Goal: Information Seeking & Learning: Check status

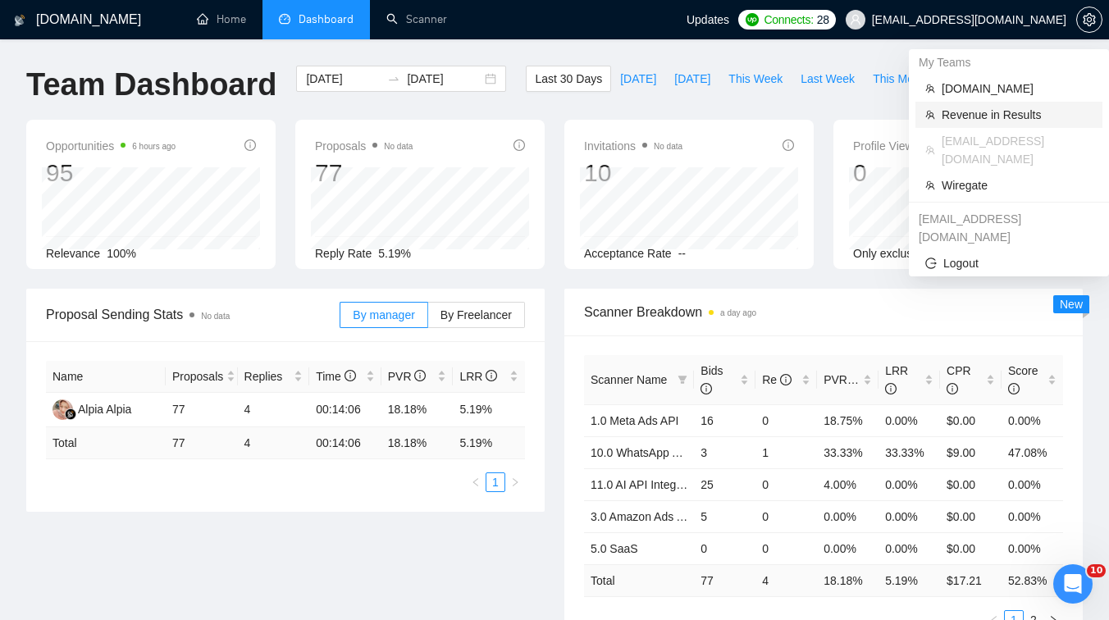
click at [950, 117] on span "Revenue in Results" at bounding box center [1017, 115] width 151 height 18
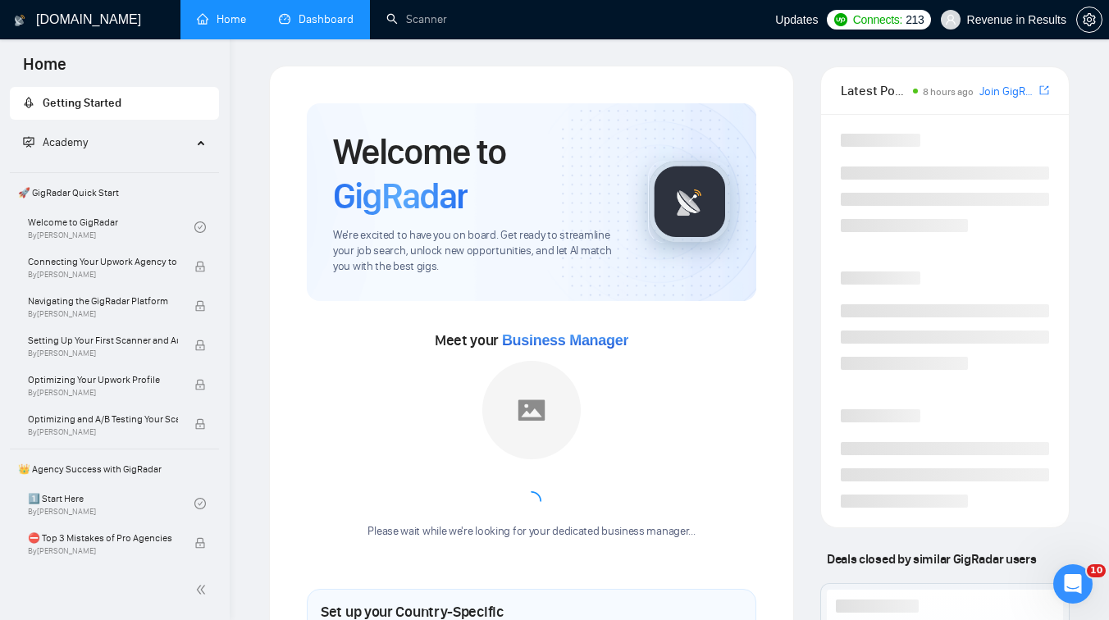
click at [324, 18] on link "Dashboard" at bounding box center [316, 19] width 75 height 14
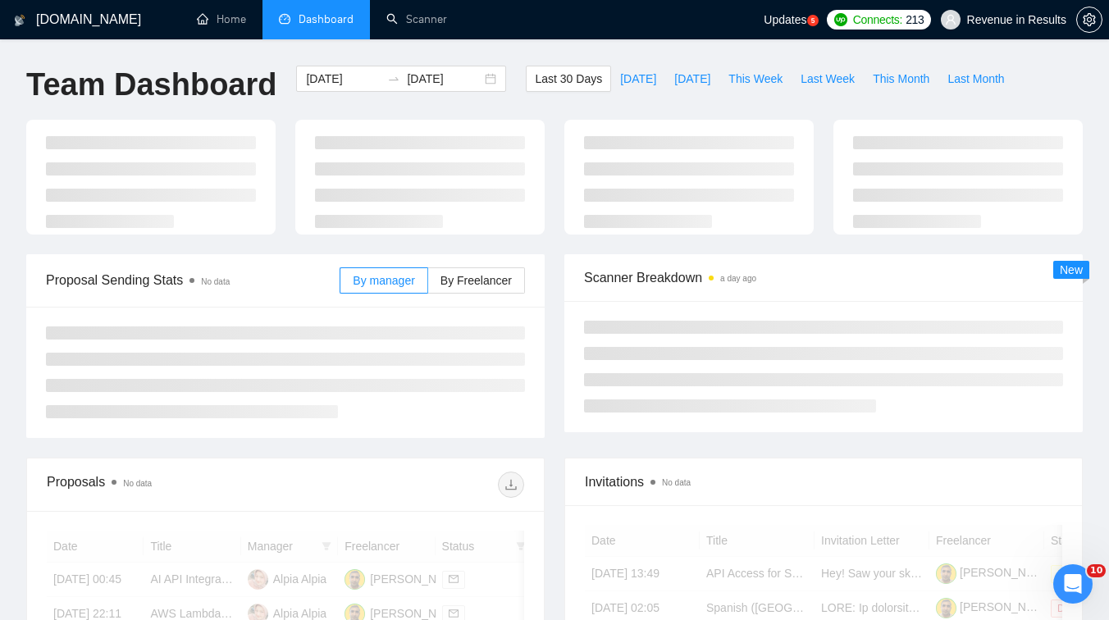
click at [324, 18] on span "Dashboard" at bounding box center [326, 19] width 55 height 14
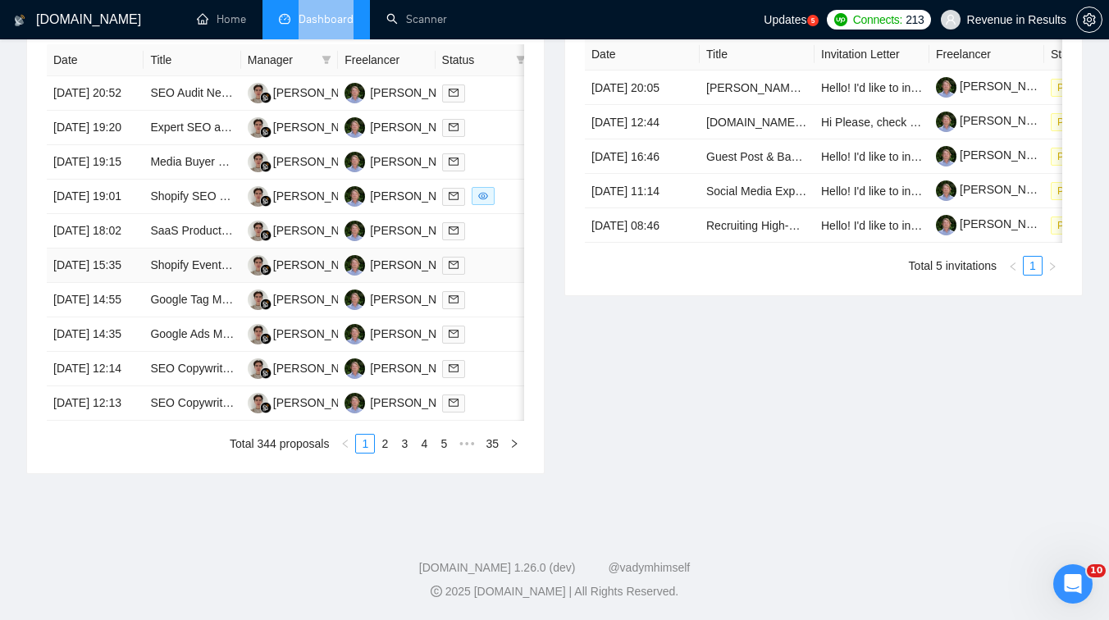
scroll to position [785, 0]
click at [381, 453] on link "2" at bounding box center [385, 444] width 18 height 18
click at [398, 453] on link "3" at bounding box center [405, 444] width 18 height 18
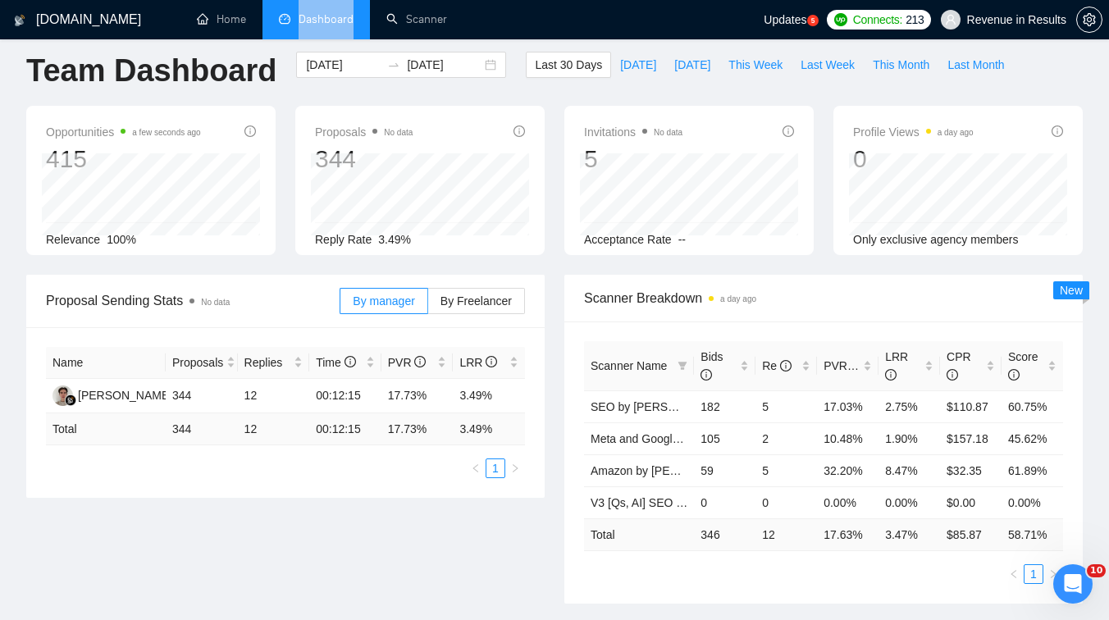
scroll to position [0, 0]
